Goal: Task Accomplishment & Management: Use online tool/utility

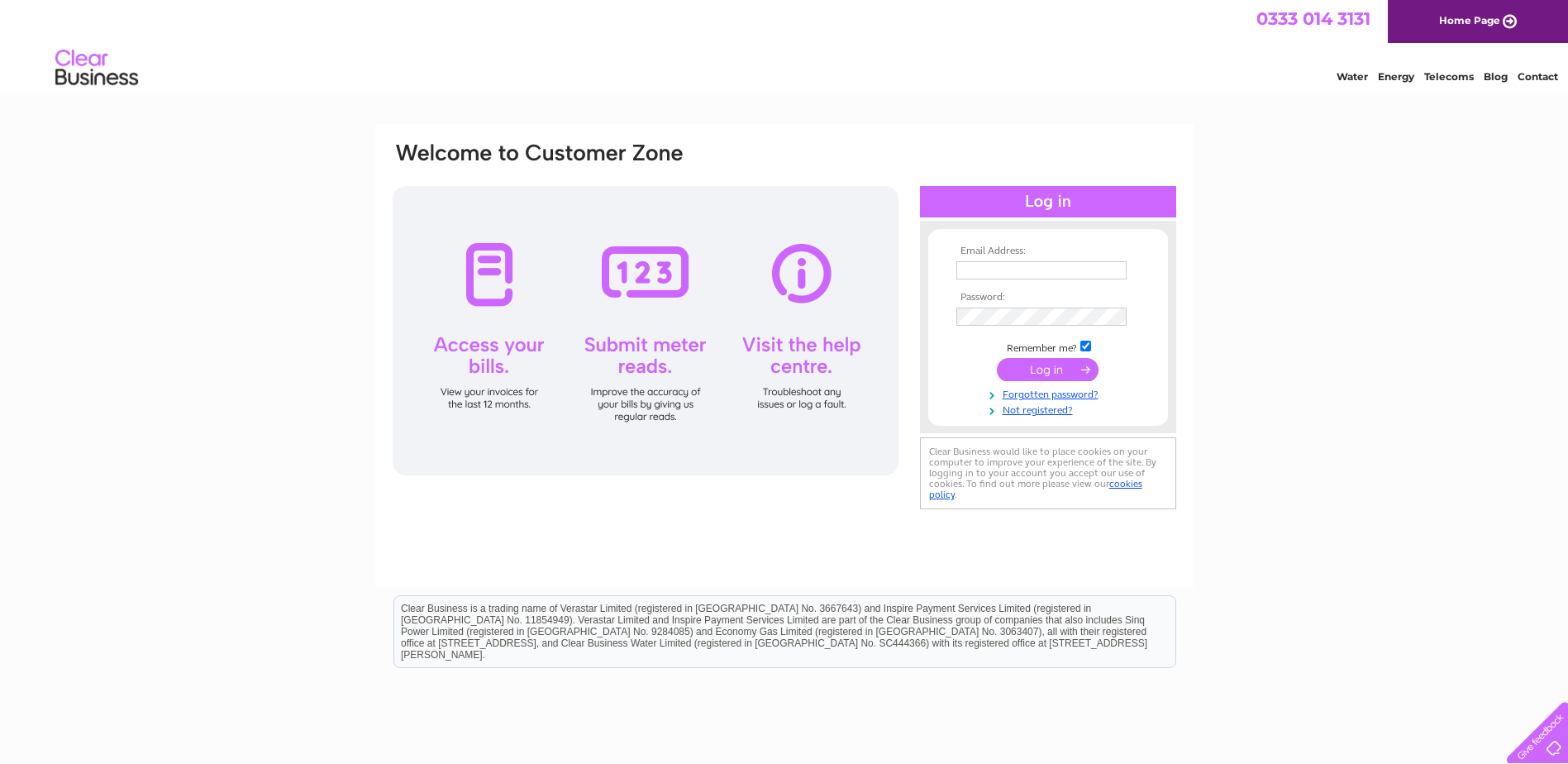
click at [1038, 260] on td at bounding box center [1048, 270] width 192 height 27
click at [1036, 269] on input "text" at bounding box center [1041, 270] width 170 height 18
type input "colin.james_hairsalon@hotmail.co.uk"
click at [1035, 379] on input "submit" at bounding box center [1048, 369] width 102 height 23
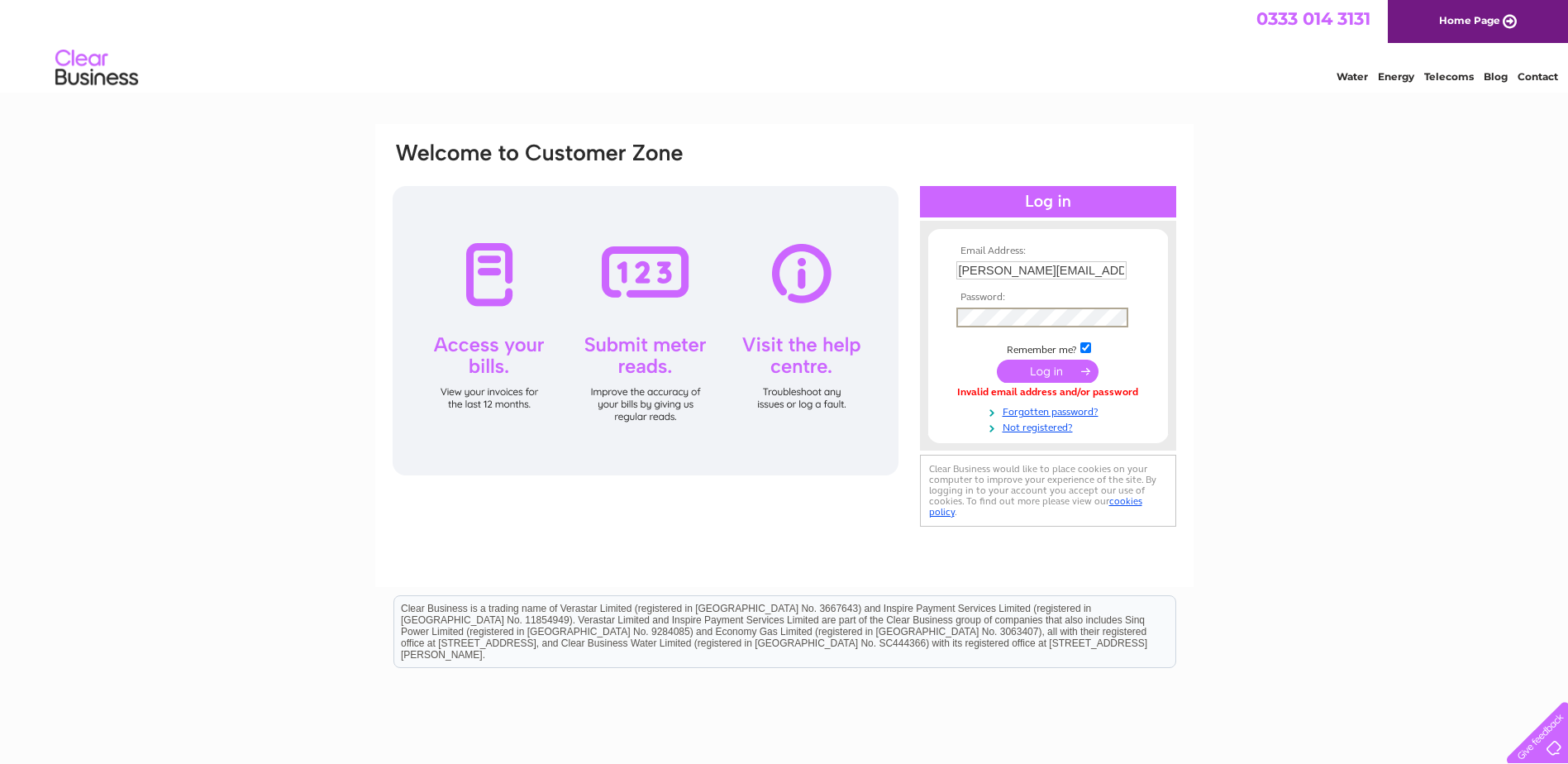
click at [1044, 369] on input "submit" at bounding box center [1048, 371] width 102 height 23
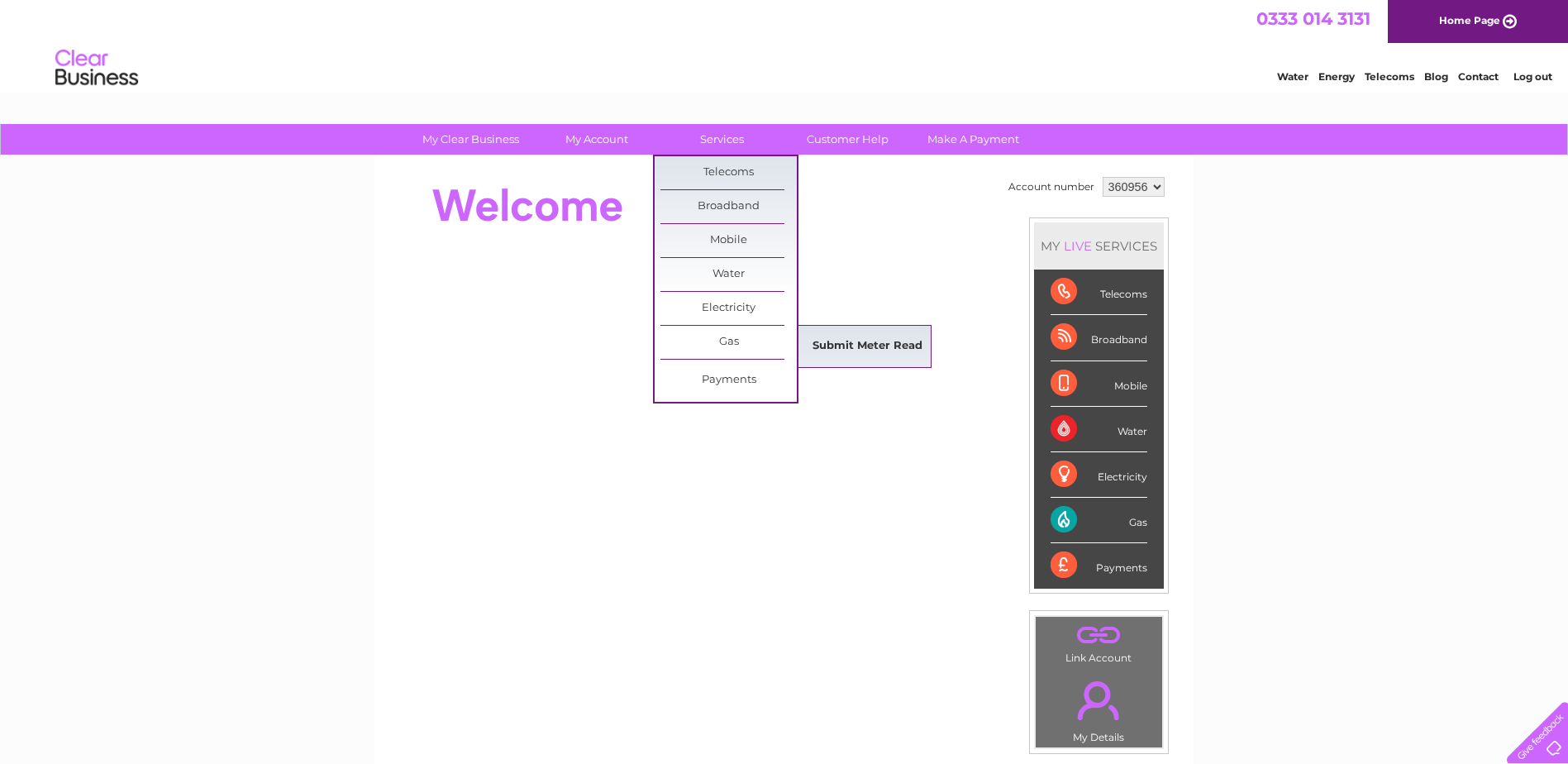
click at [839, 345] on link "Submit Meter Read" at bounding box center [867, 346] width 137 height 33
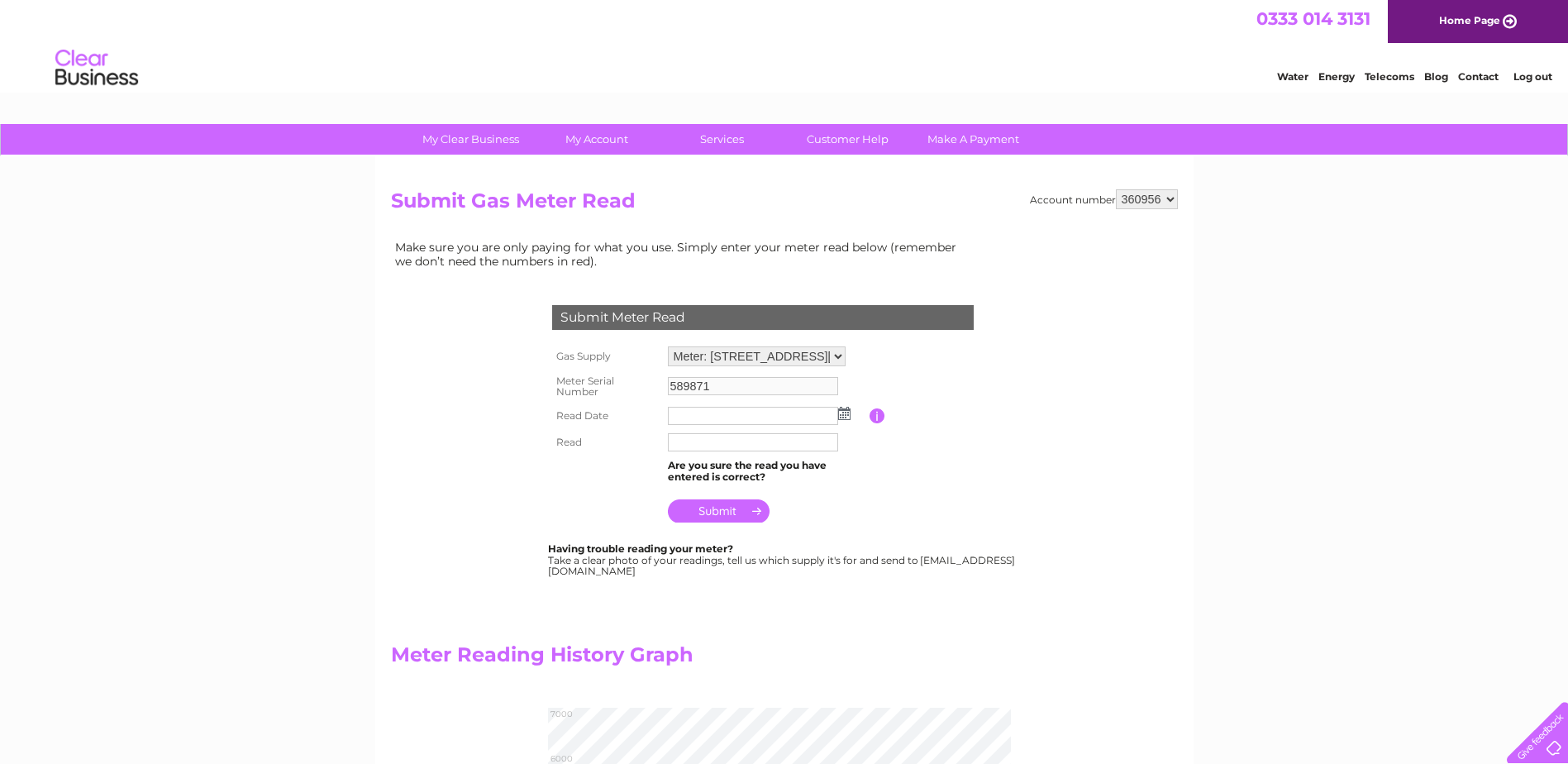
click at [840, 410] on img at bounding box center [844, 413] width 12 height 13
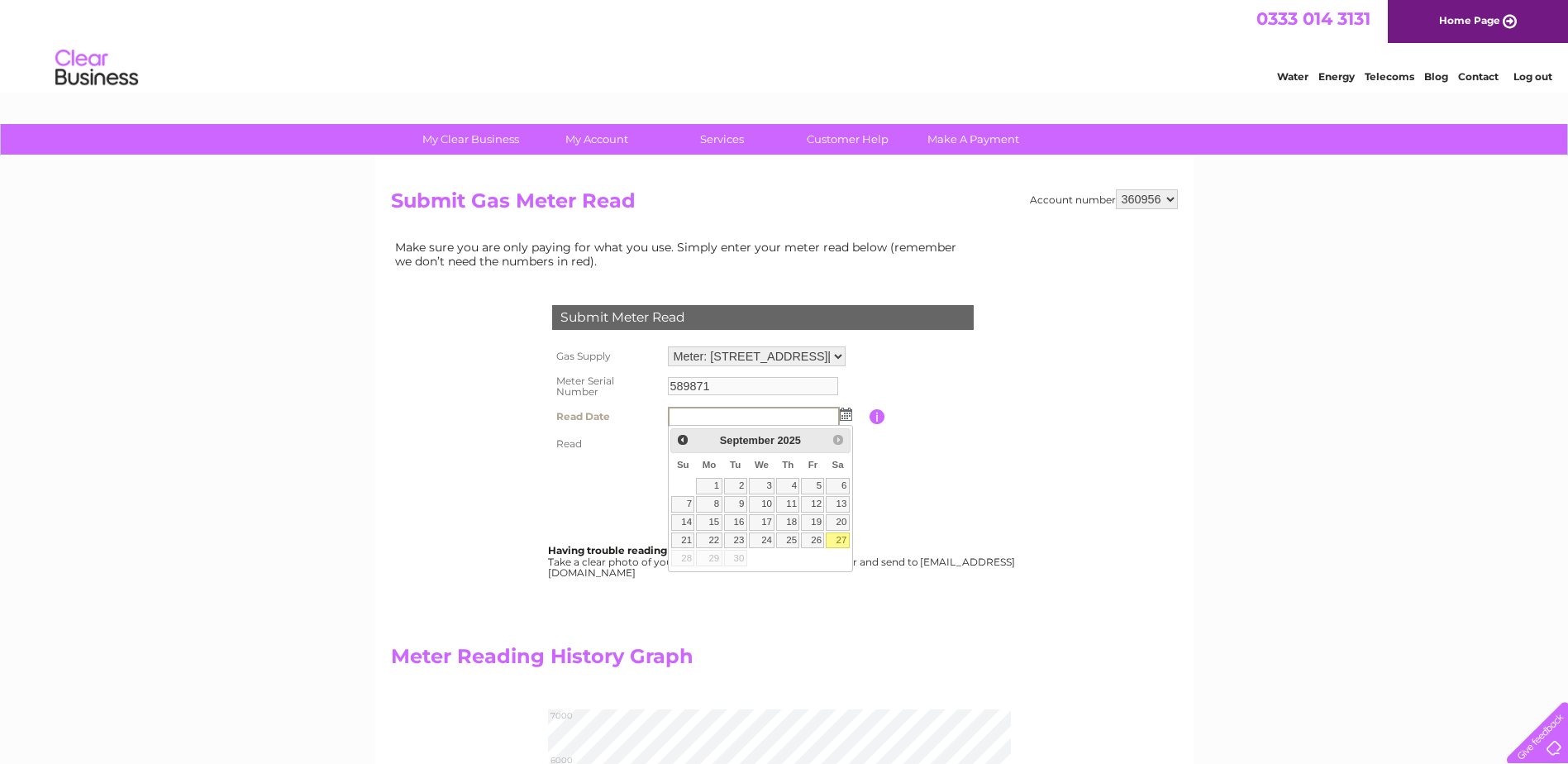
click at [841, 540] on link "27" at bounding box center [837, 540] width 23 height 16
type input "2025/09/27"
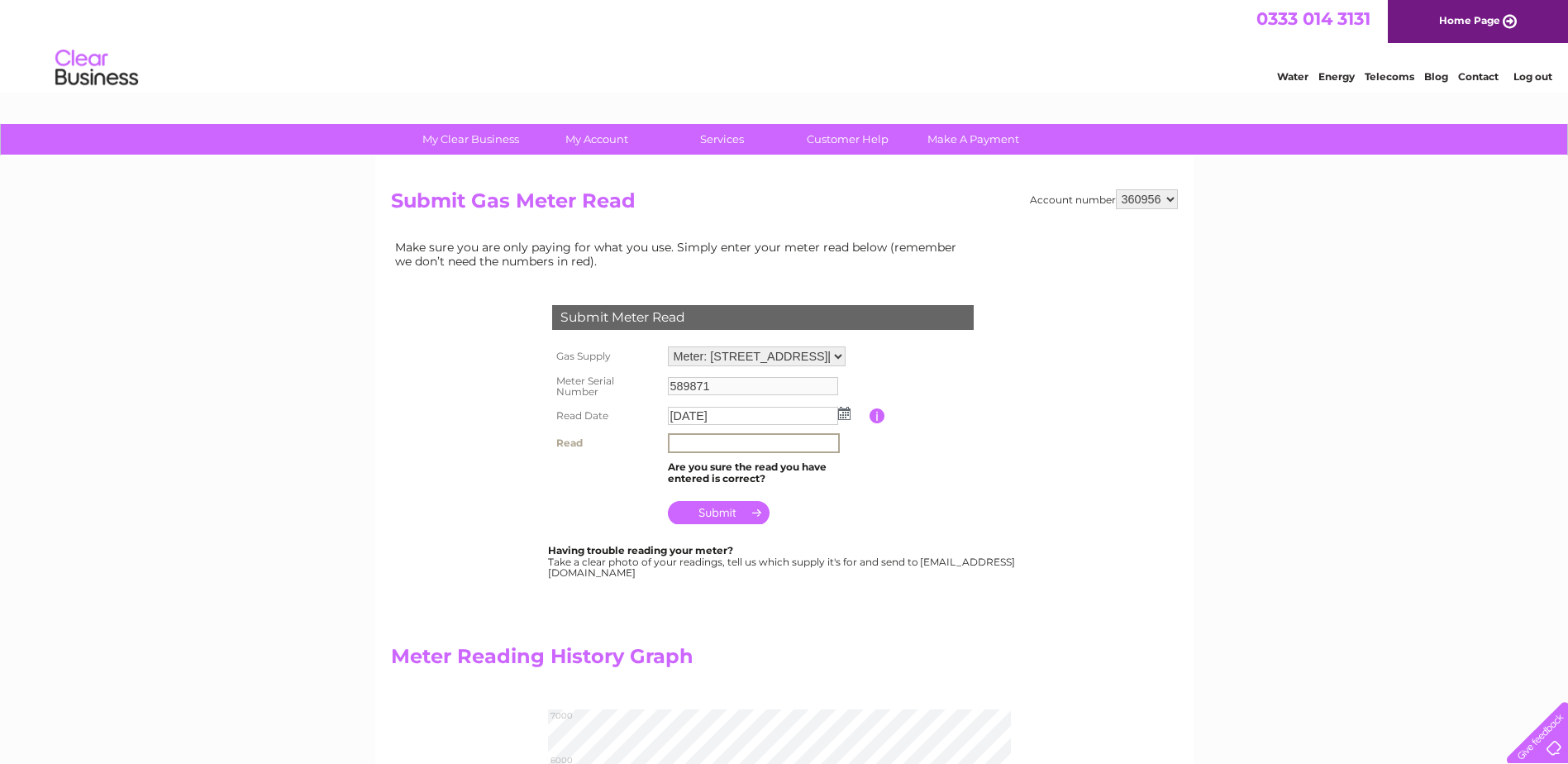
click at [720, 439] on input "text" at bounding box center [753, 443] width 172 height 20
click at [751, 441] on input "6798" at bounding box center [753, 443] width 172 height 20
type input "6798"
click at [737, 519] on input "submit" at bounding box center [719, 512] width 102 height 23
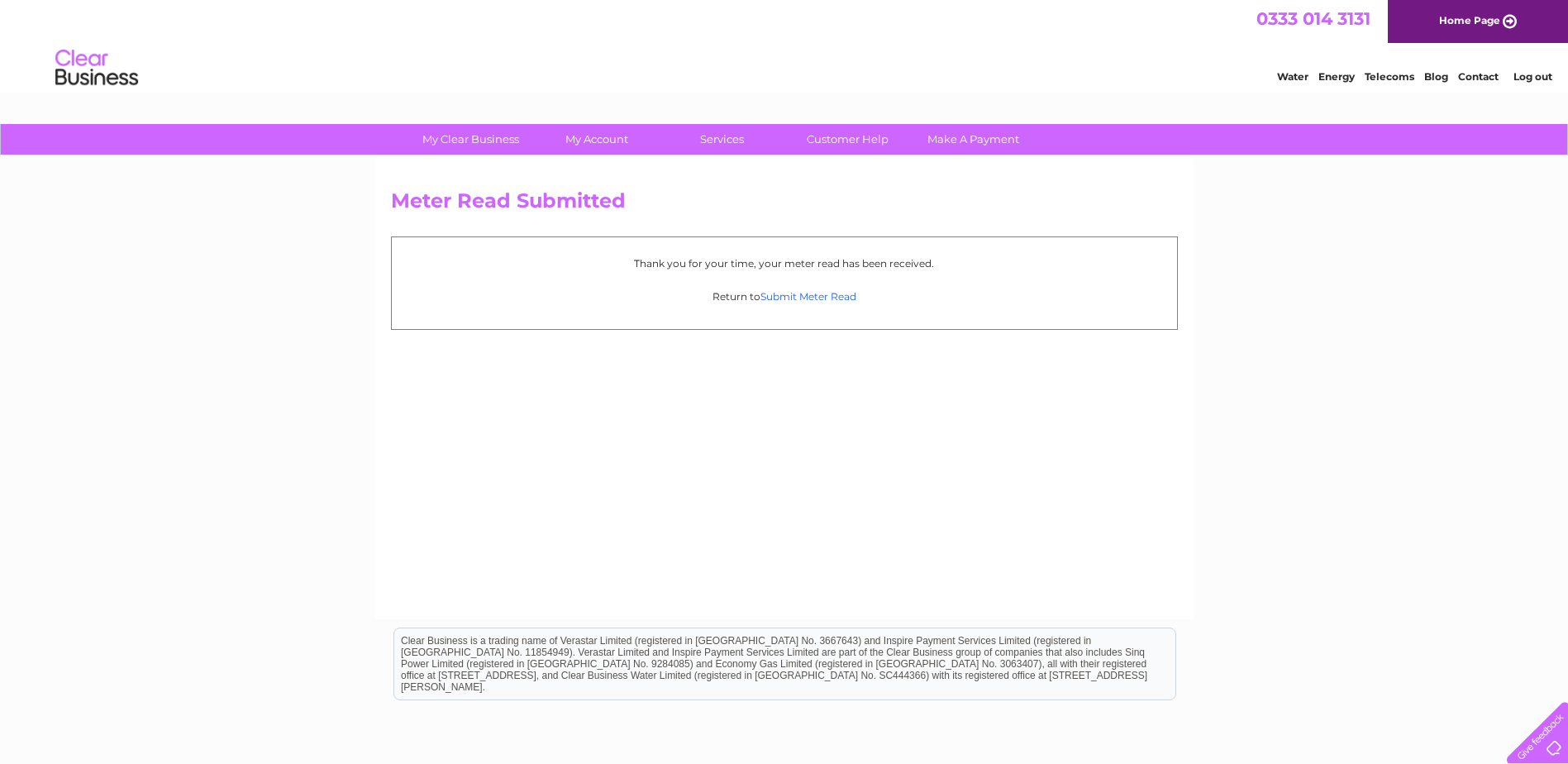
click at [809, 295] on link "Submit Meter Read" at bounding box center [808, 296] width 96 height 12
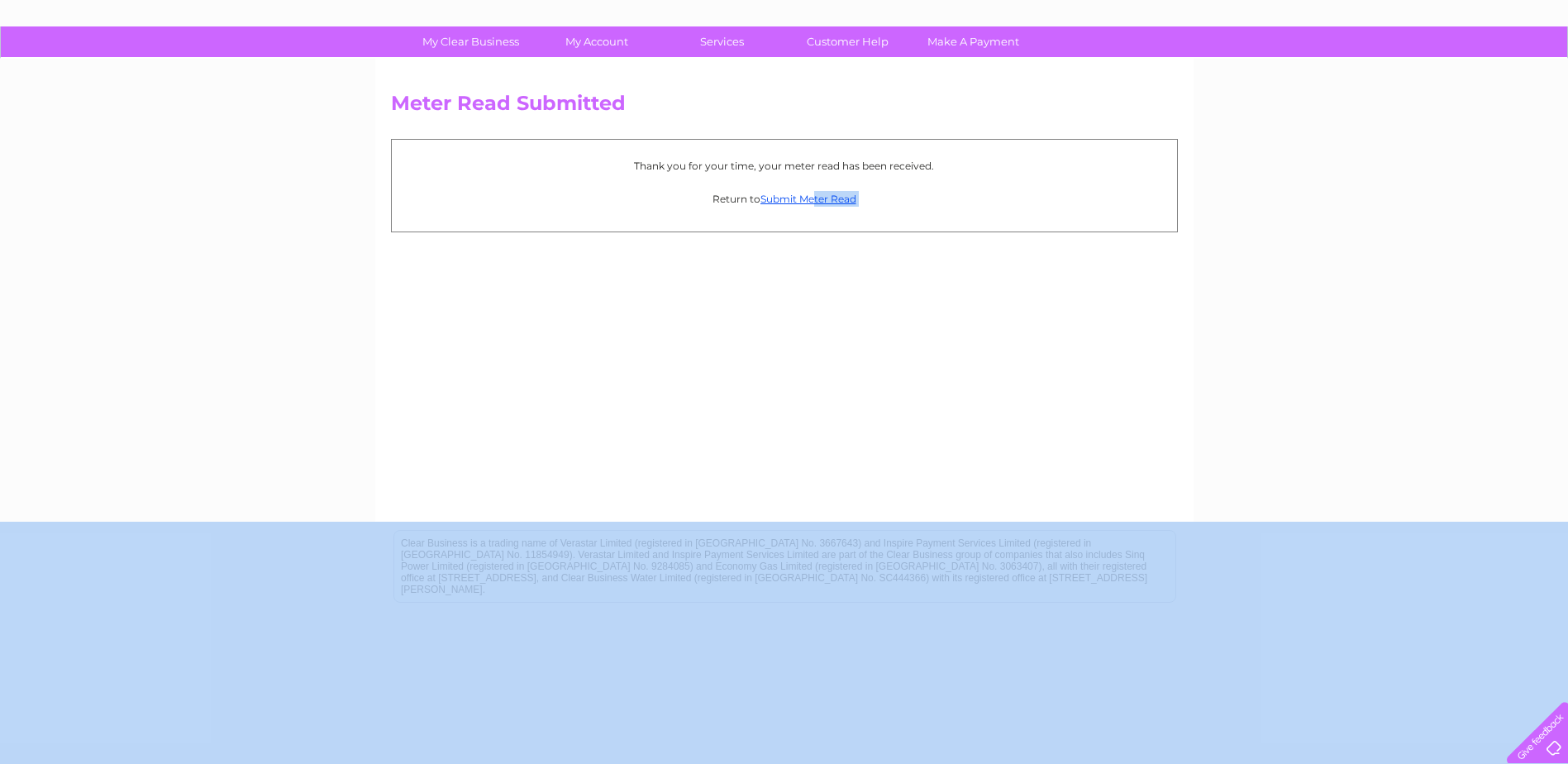
drag, startPoint x: 816, startPoint y: 582, endPoint x: 921, endPoint y: 806, distance: 247.4
click at [921, 763] on html "My Clear Business Login Details My Details My Preferences Link Account My Accou…" at bounding box center [784, 359] width 1568 height 915
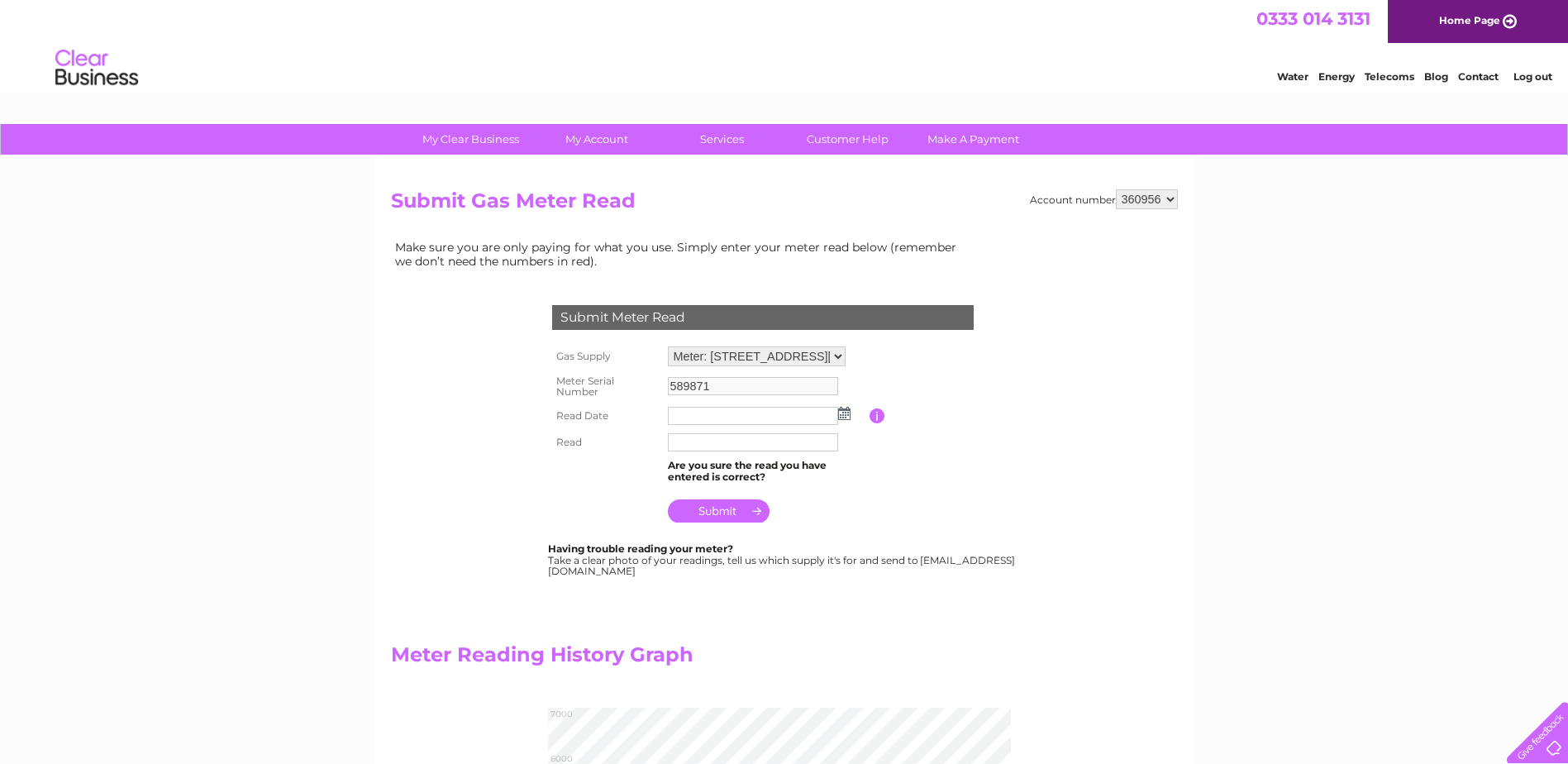
click at [1529, 78] on link "Log out" at bounding box center [1533, 76] width 39 height 12
